Goal: Register for event/course

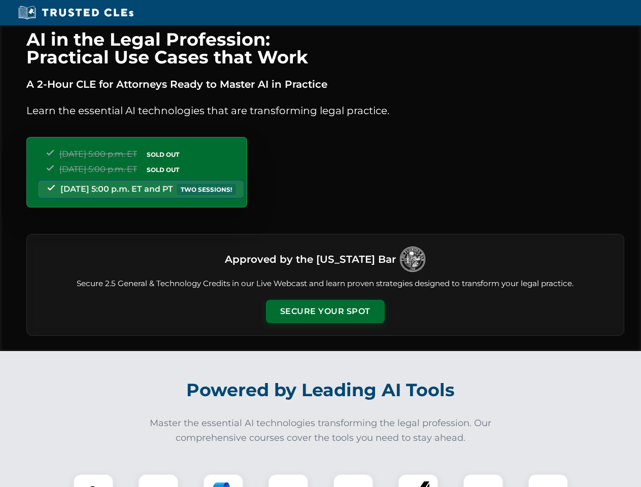
click at [325, 312] on button "Secure Your Spot" at bounding box center [325, 311] width 119 height 23
click at [93, 481] on img at bounding box center [93, 494] width 29 height 29
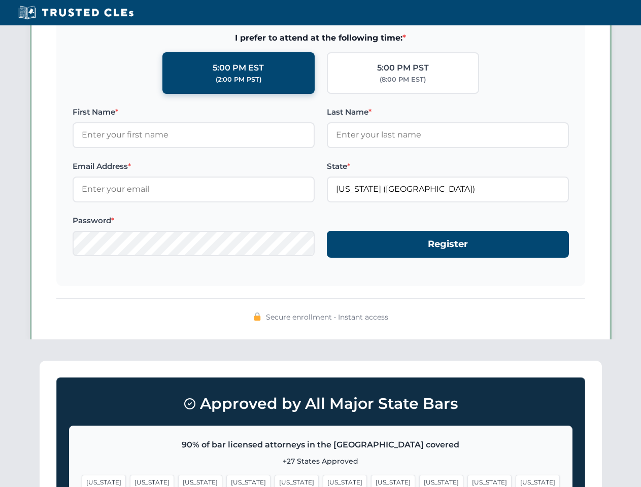
click at [371, 481] on span "[US_STATE]" at bounding box center [393, 482] width 44 height 15
click at [468, 481] on span "[US_STATE]" at bounding box center [490, 482] width 44 height 15
